Goal: Contribute content

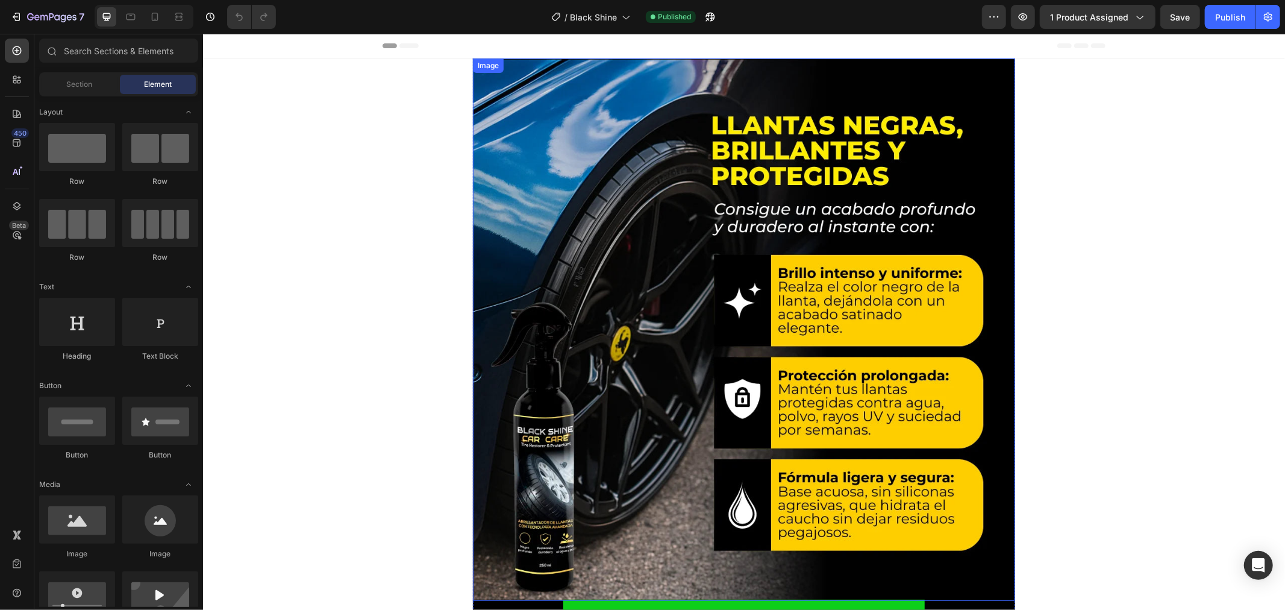
click at [679, 459] on img at bounding box center [743, 329] width 542 height 542
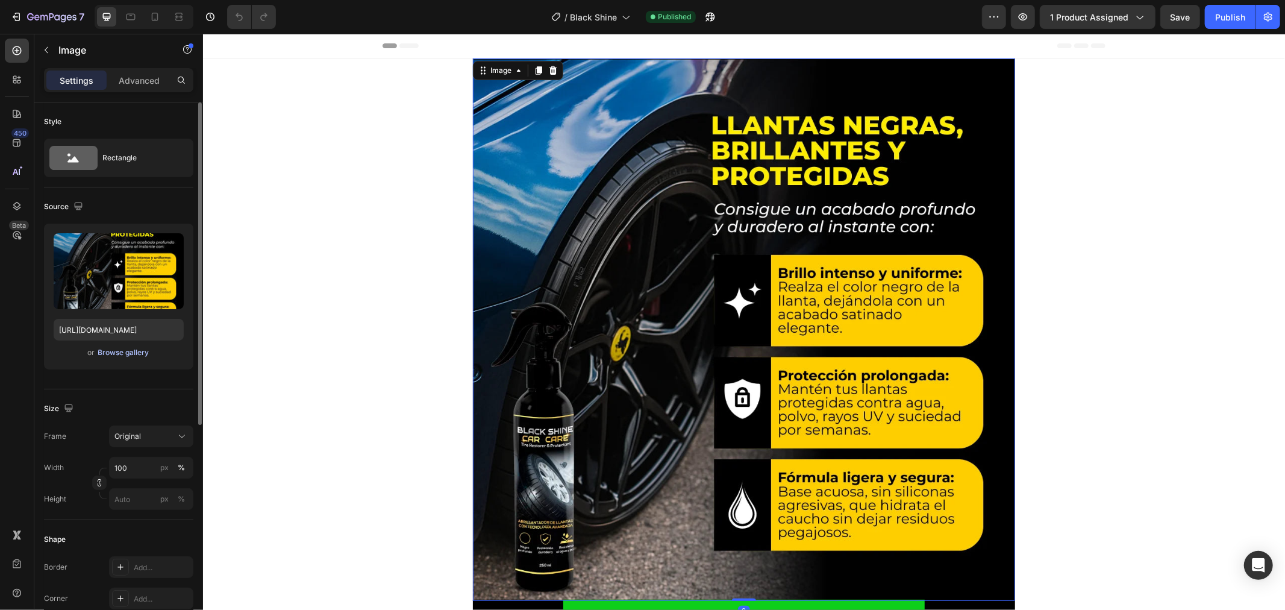
click at [120, 353] on div "Browse gallery" at bounding box center [123, 352] width 51 height 11
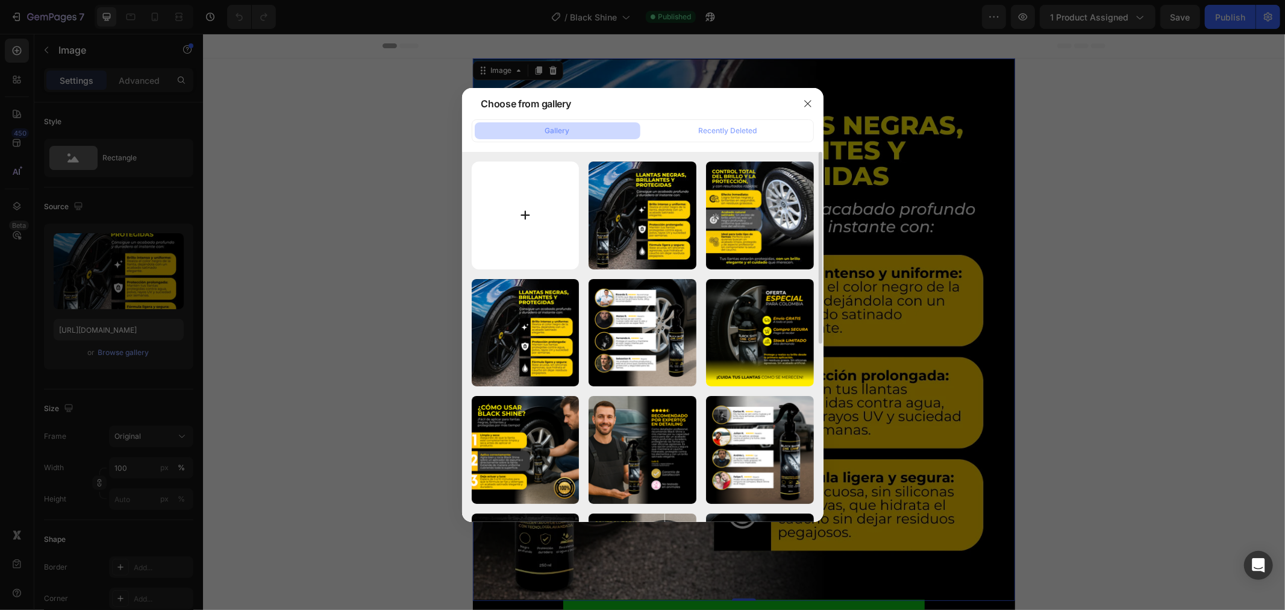
click at [537, 214] on input "file" at bounding box center [526, 215] width 108 height 108
type input "C:\fakepath\Black Shine.webp"
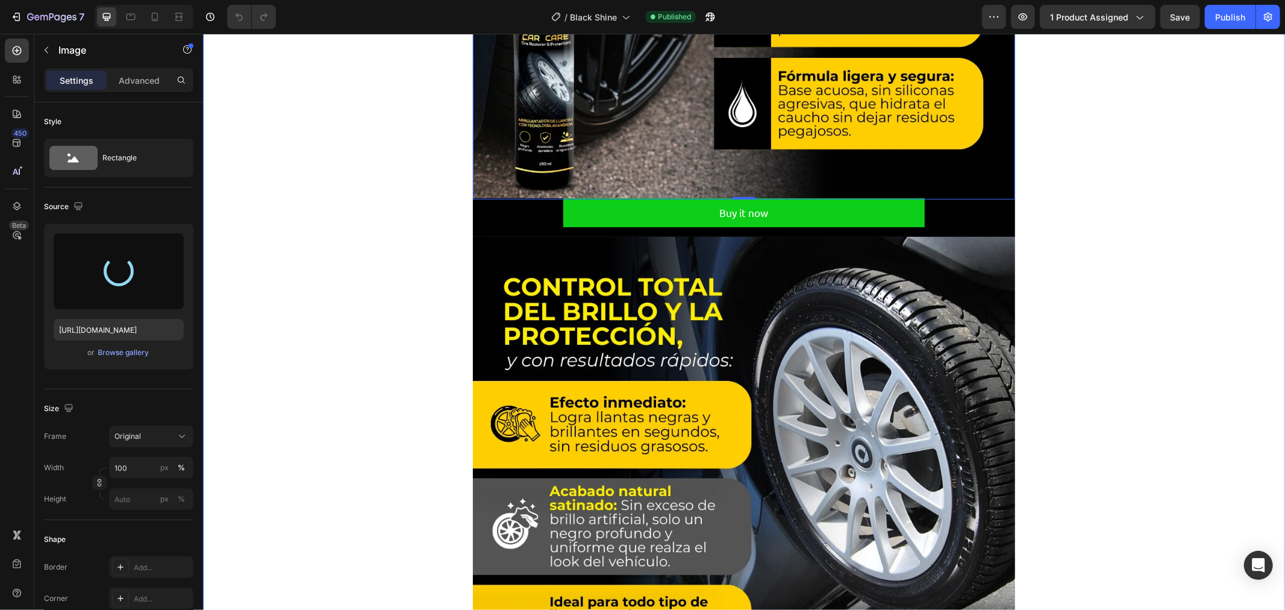
scroll to position [535, 0]
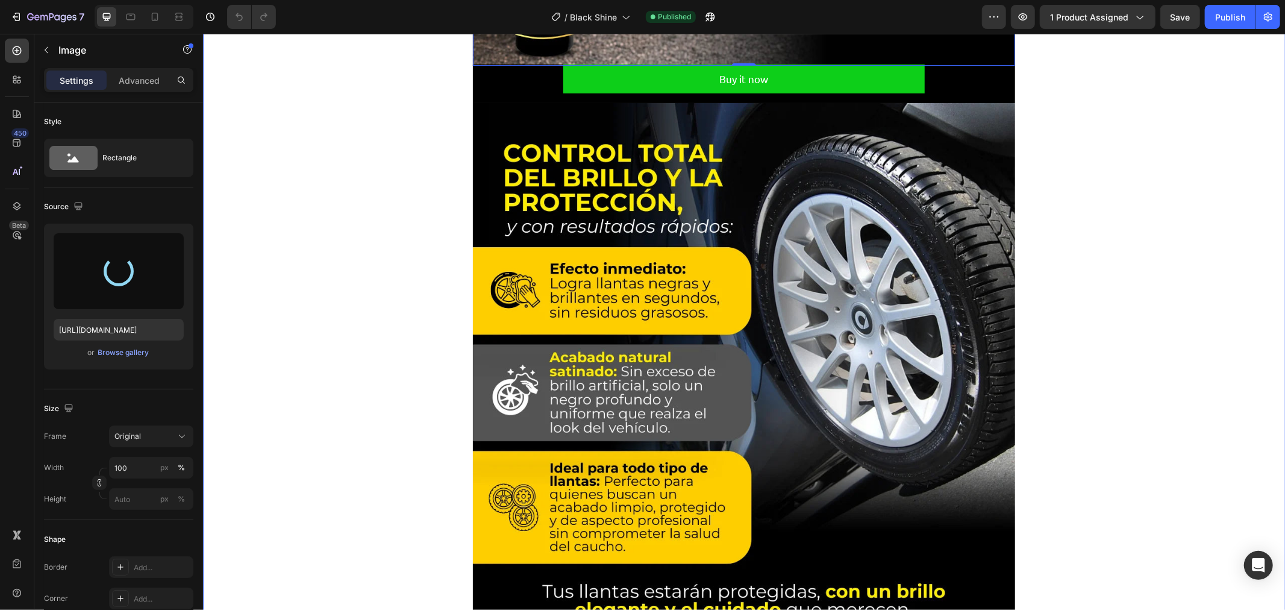
type input "[URL][DOMAIN_NAME]"
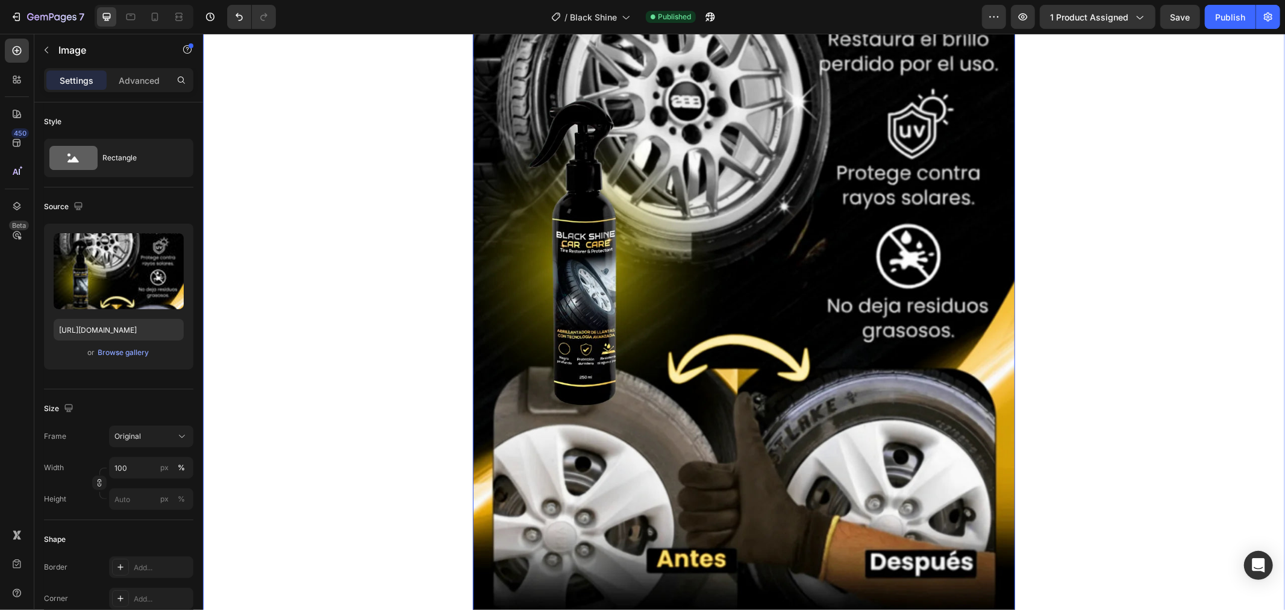
scroll to position [401, 0]
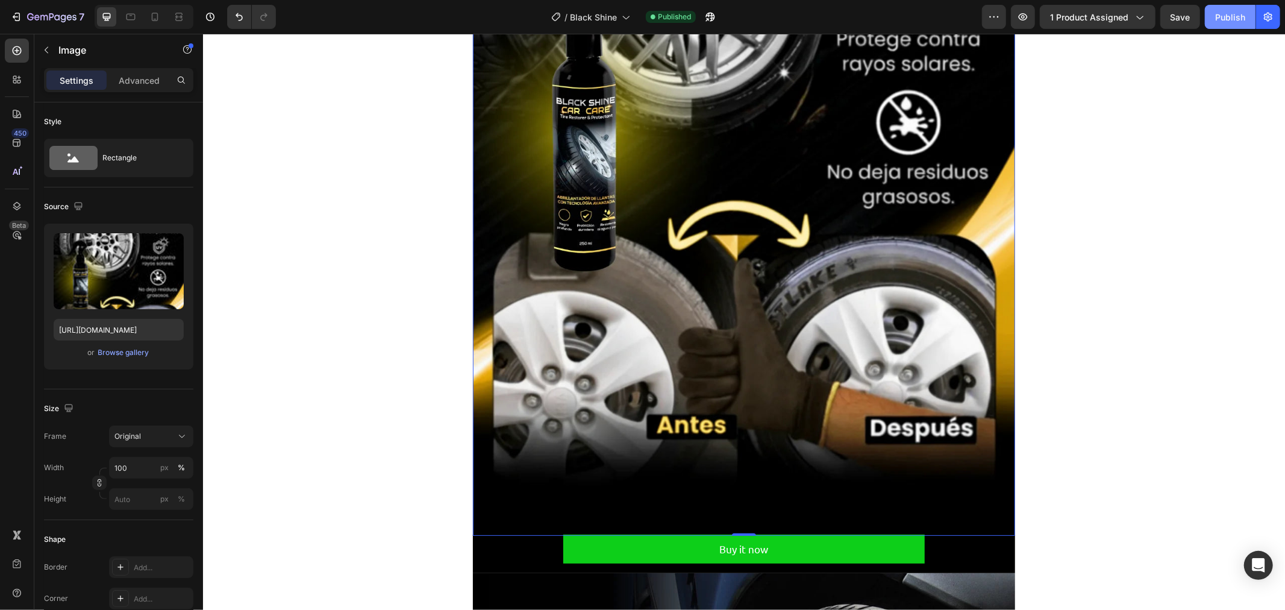
click at [1228, 14] on div "Publish" at bounding box center [1230, 17] width 30 height 13
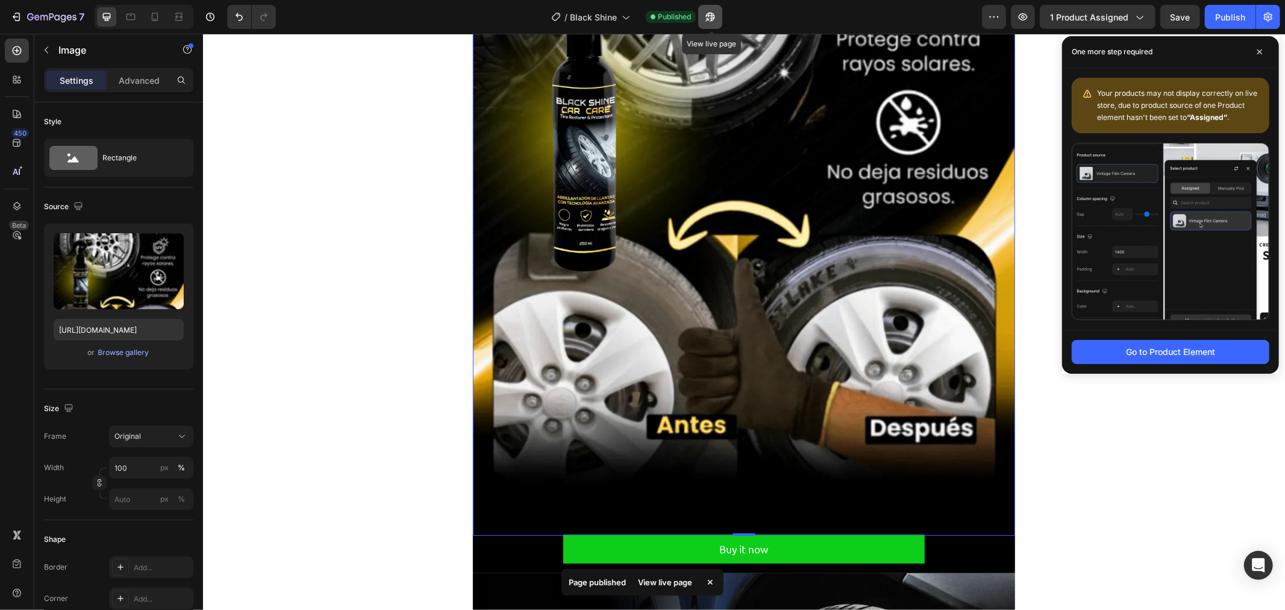
click at [702, 17] on button "button" at bounding box center [710, 17] width 24 height 24
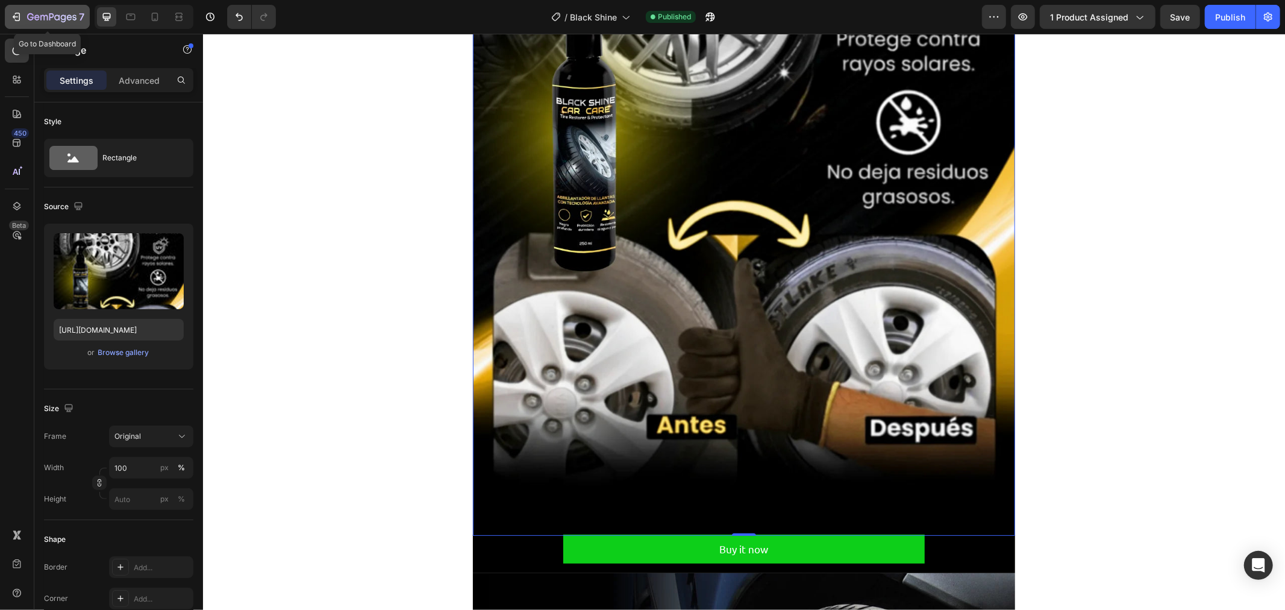
click at [37, 22] on icon "button" at bounding box center [51, 18] width 49 height 10
